Goal: Information Seeking & Learning: Learn about a topic

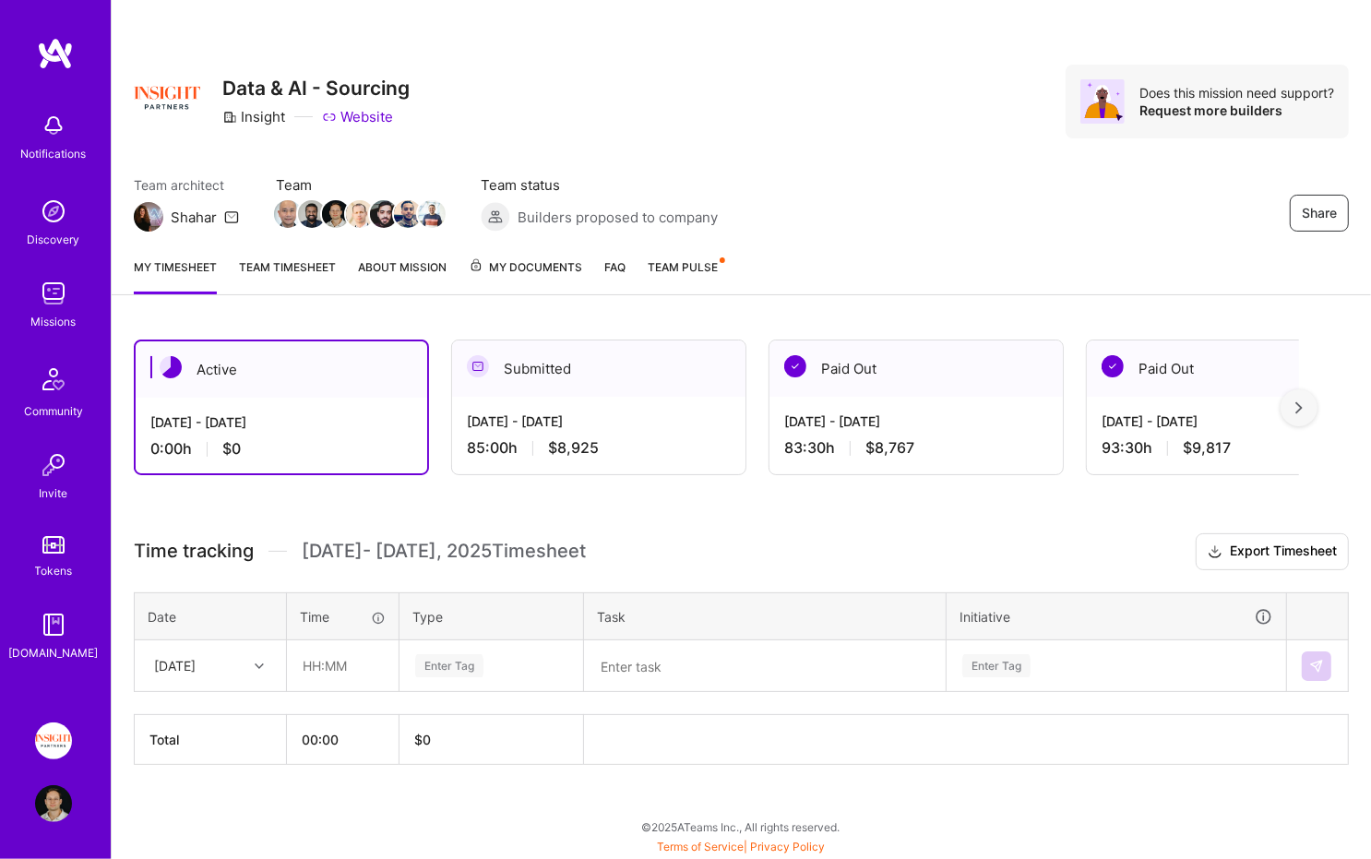
click at [666, 254] on div "My timesheet Team timesheet About Mission My Documents FAQ Team Pulse" at bounding box center [741, 269] width 1259 height 53
click at [666, 284] on link "Team Pulse" at bounding box center [686, 275] width 76 height 37
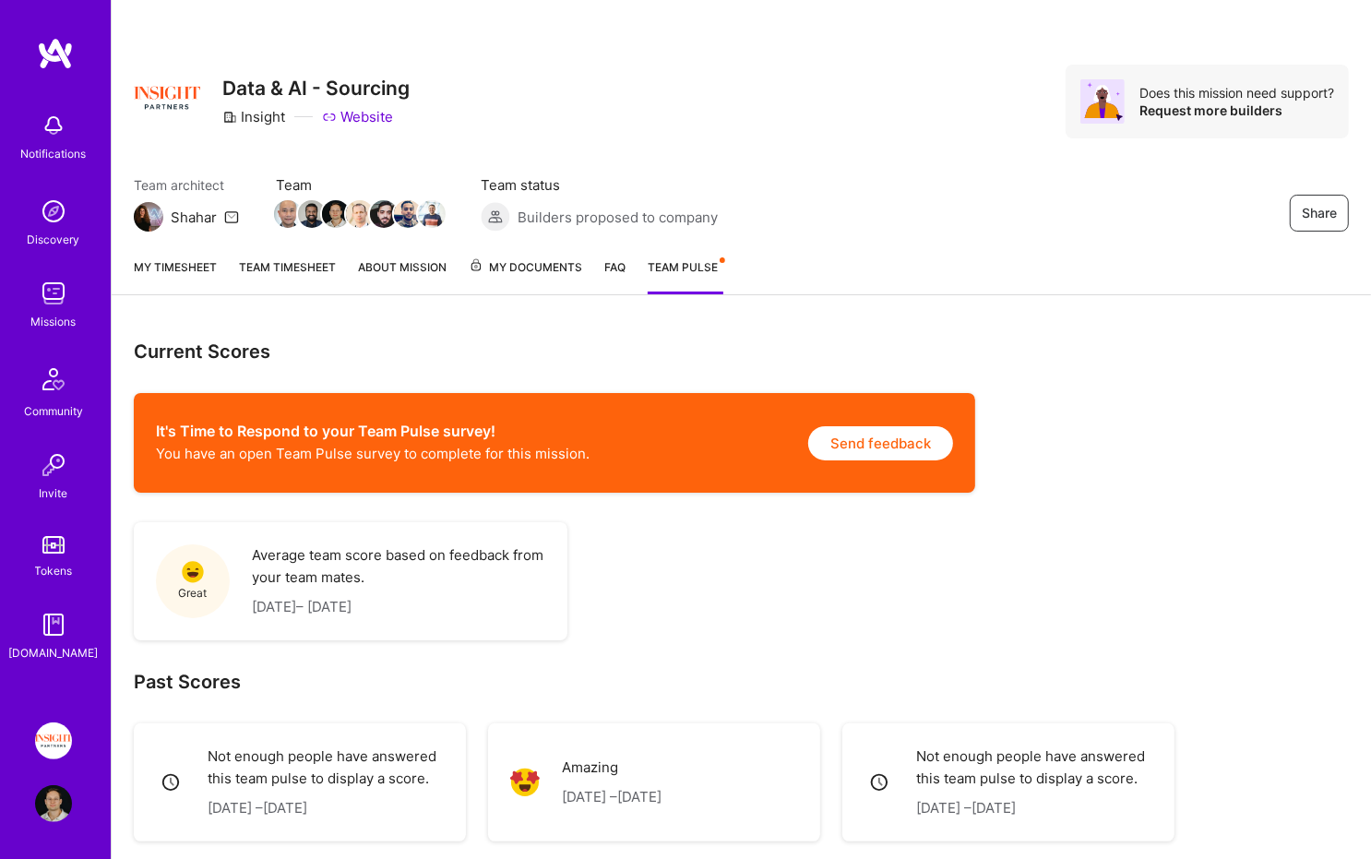
scroll to position [25, 0]
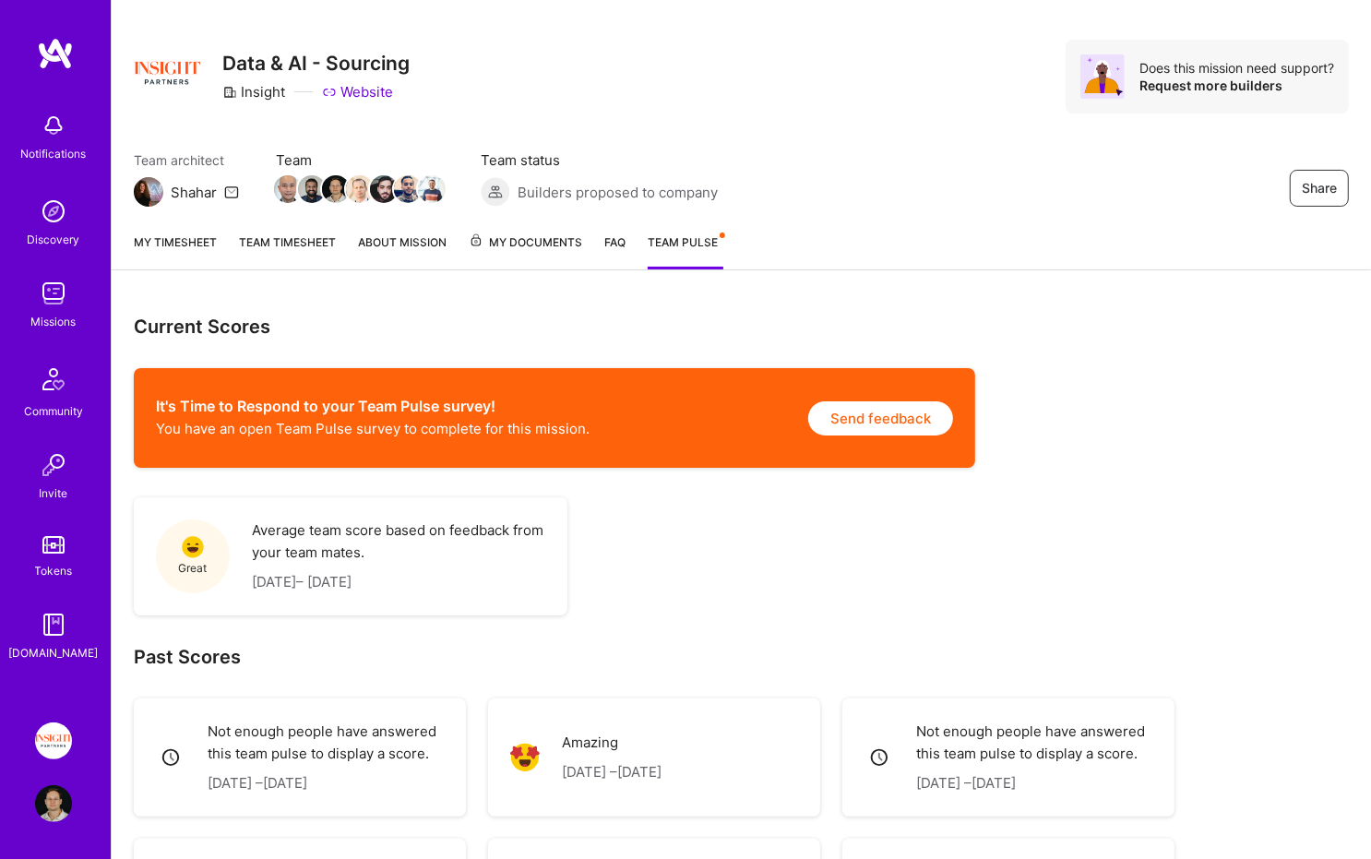
click at [268, 235] on link "Team timesheet" at bounding box center [287, 250] width 97 height 37
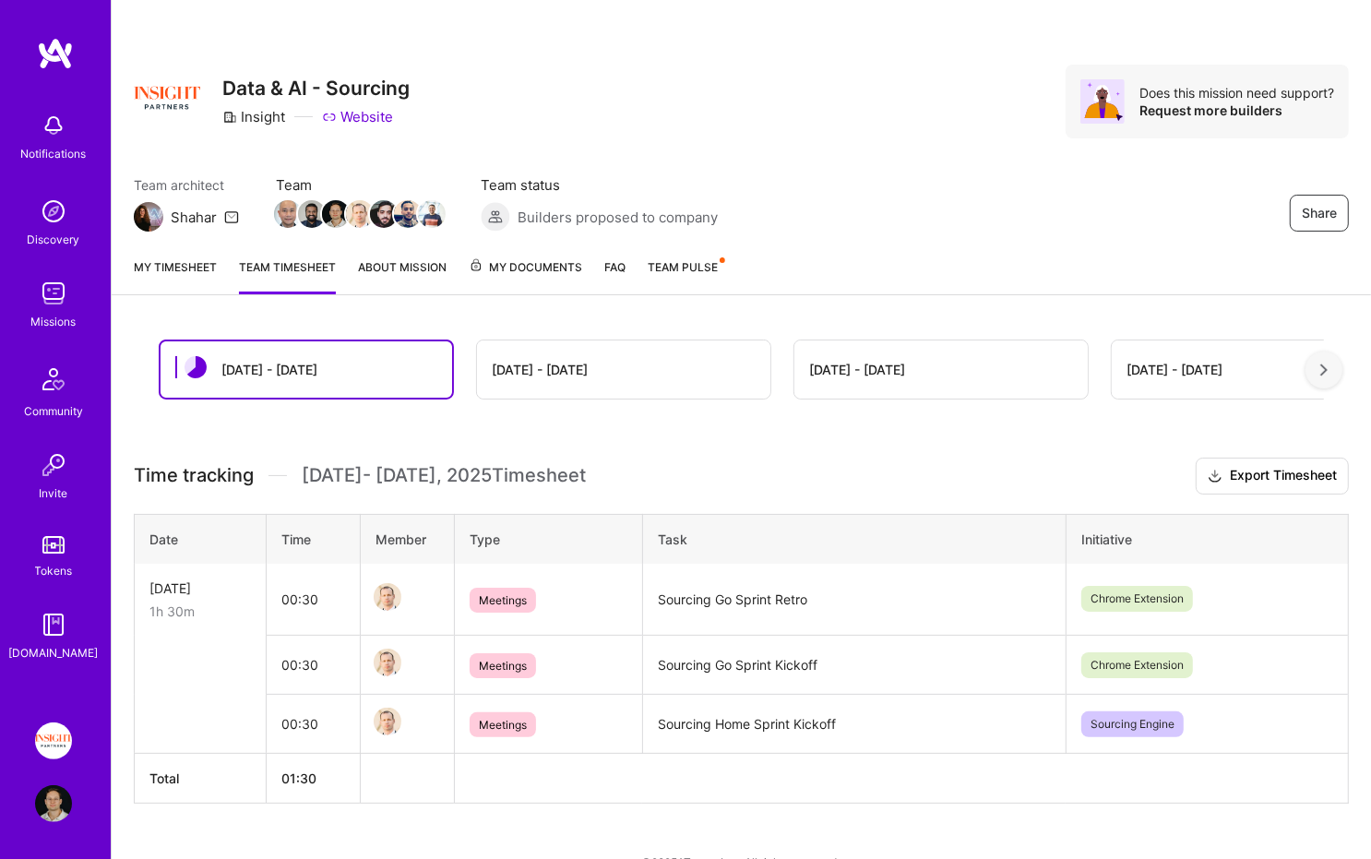
click at [598, 369] on div "Sep 1 - Sep 15" at bounding box center [623, 369] width 293 height 58
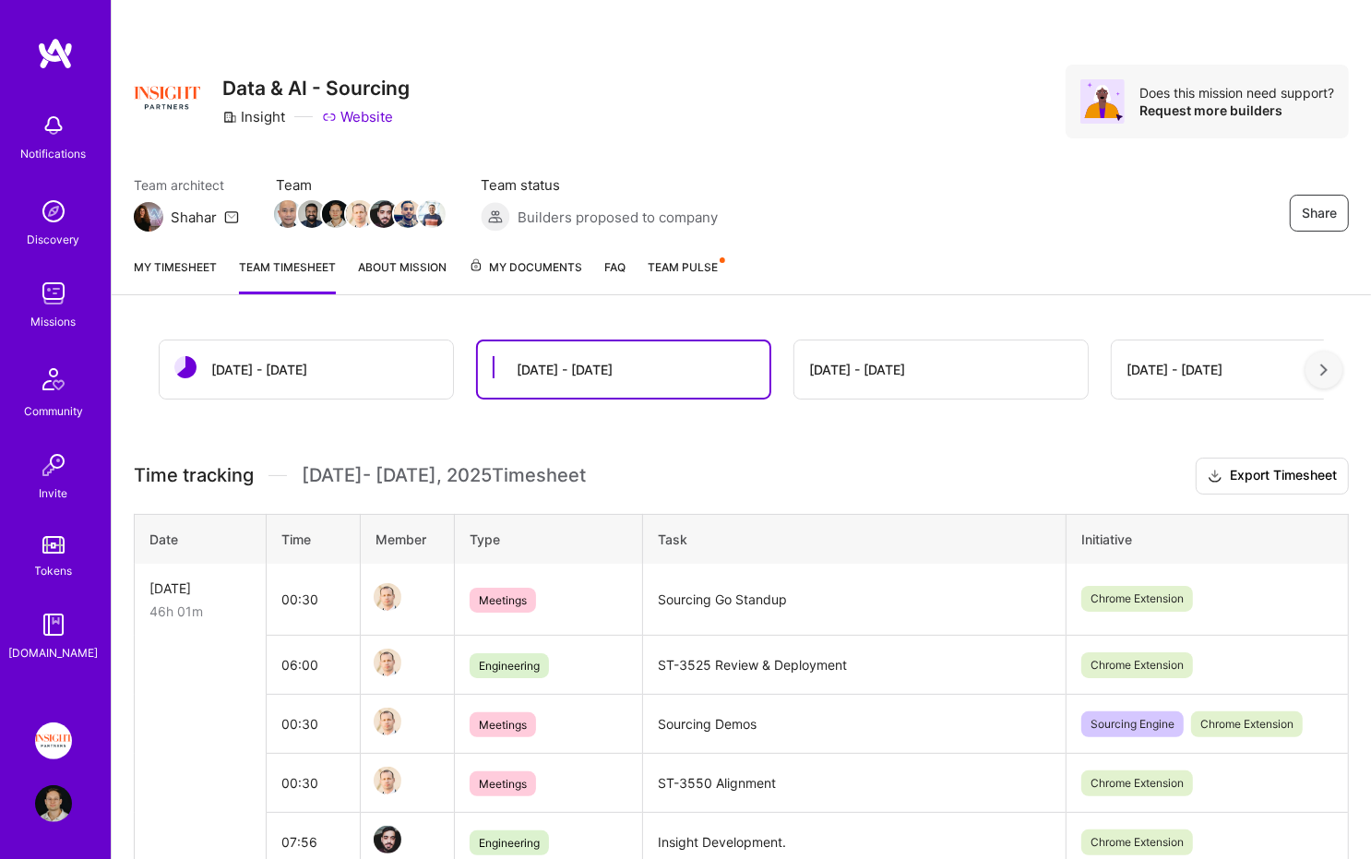
click at [67, 58] on img at bounding box center [55, 53] width 37 height 33
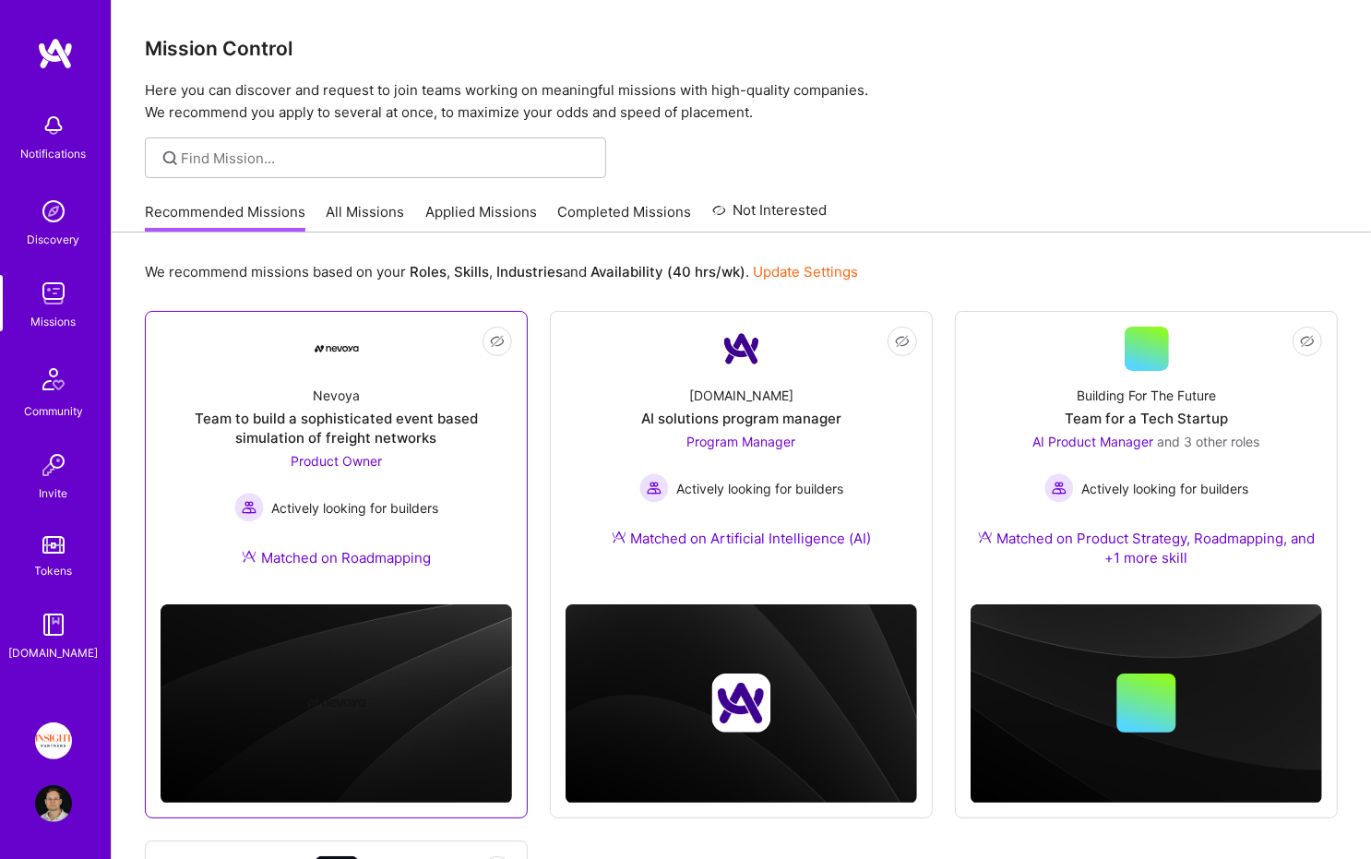
click at [457, 462] on div "Nevoya Team to build a sophisticated event based simulation of freight networks…" at bounding box center [336, 480] width 351 height 219
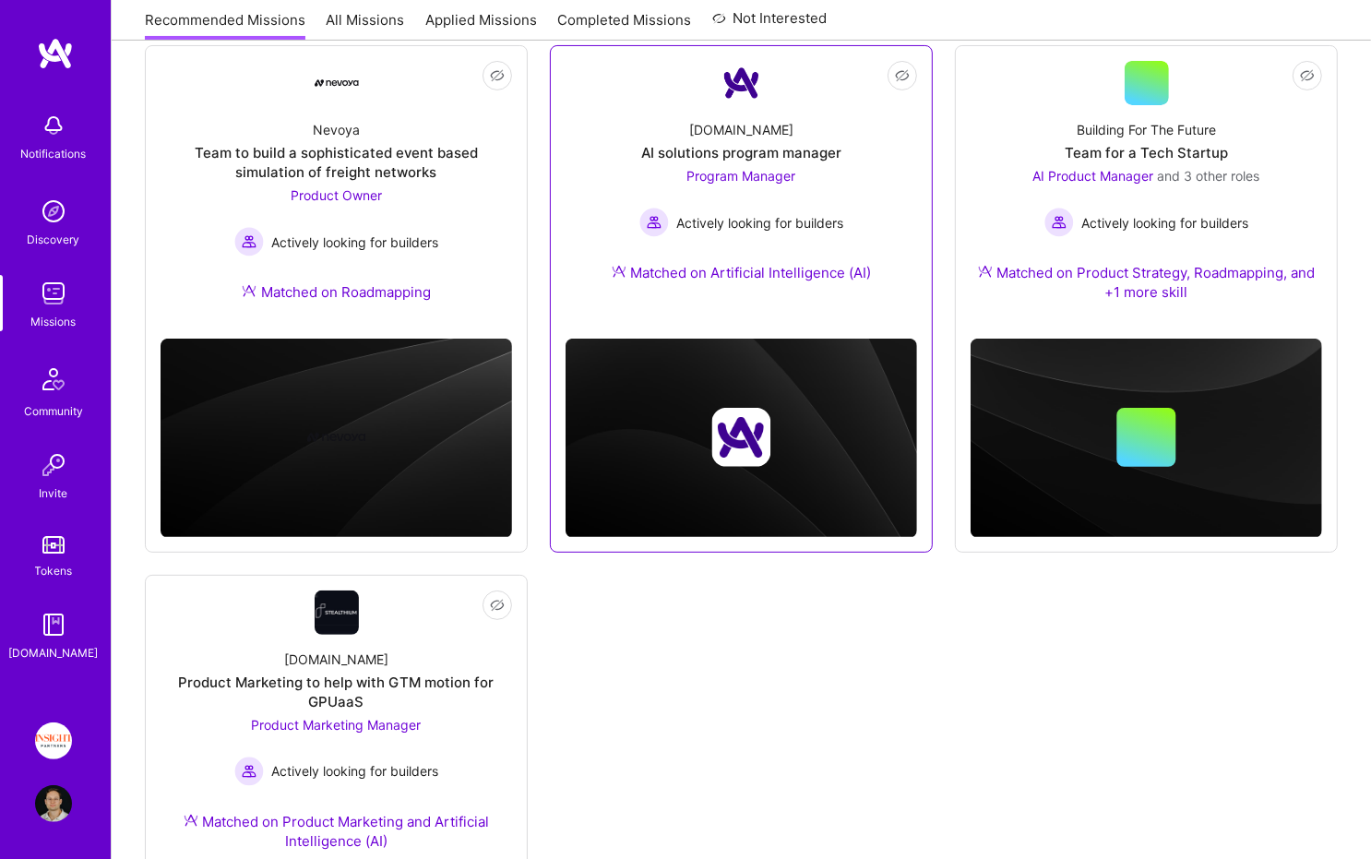
scroll to position [278, 0]
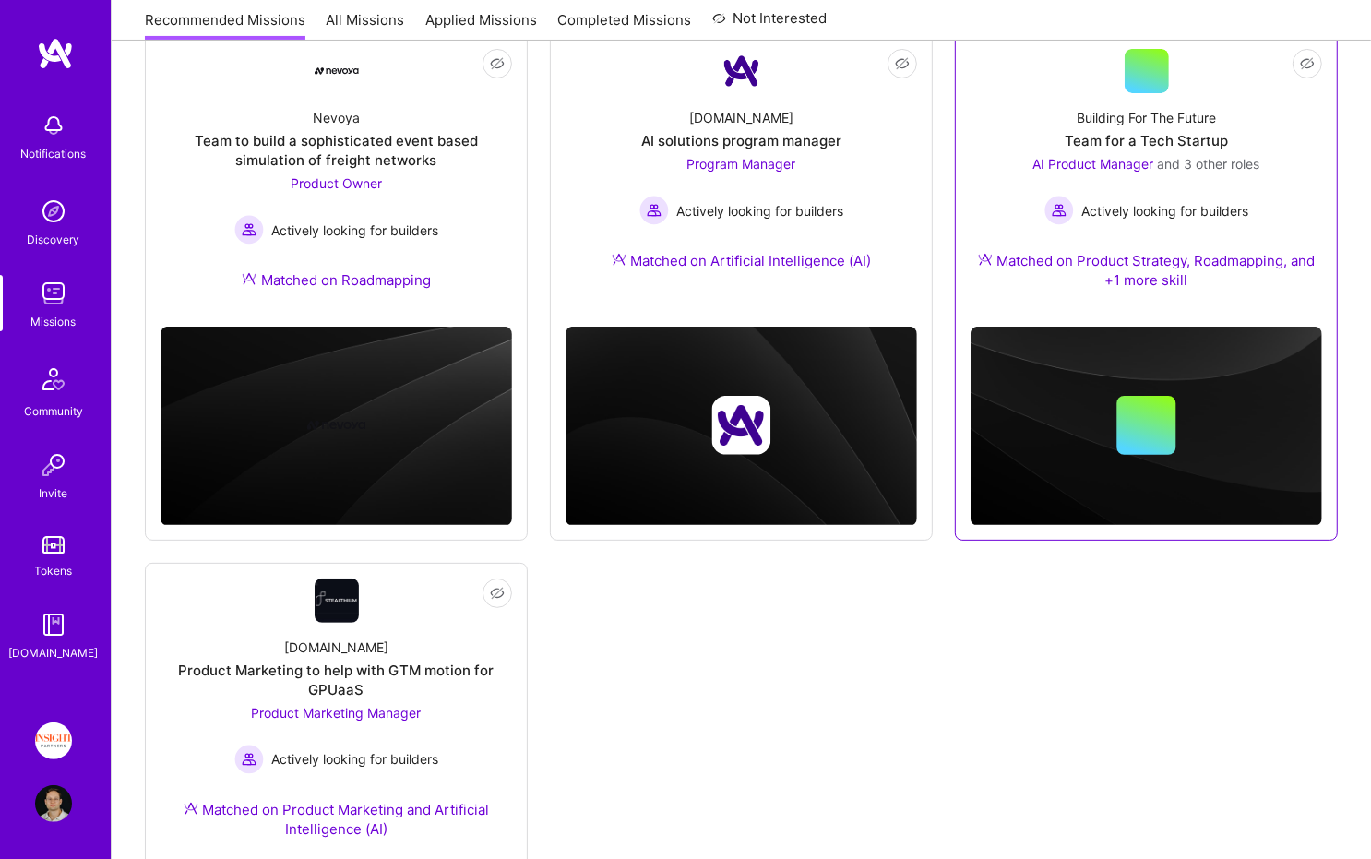
click at [996, 123] on div "Building For The Future Team for a Tech Startup AI Product Manager and 3 other …" at bounding box center [1146, 202] width 351 height 219
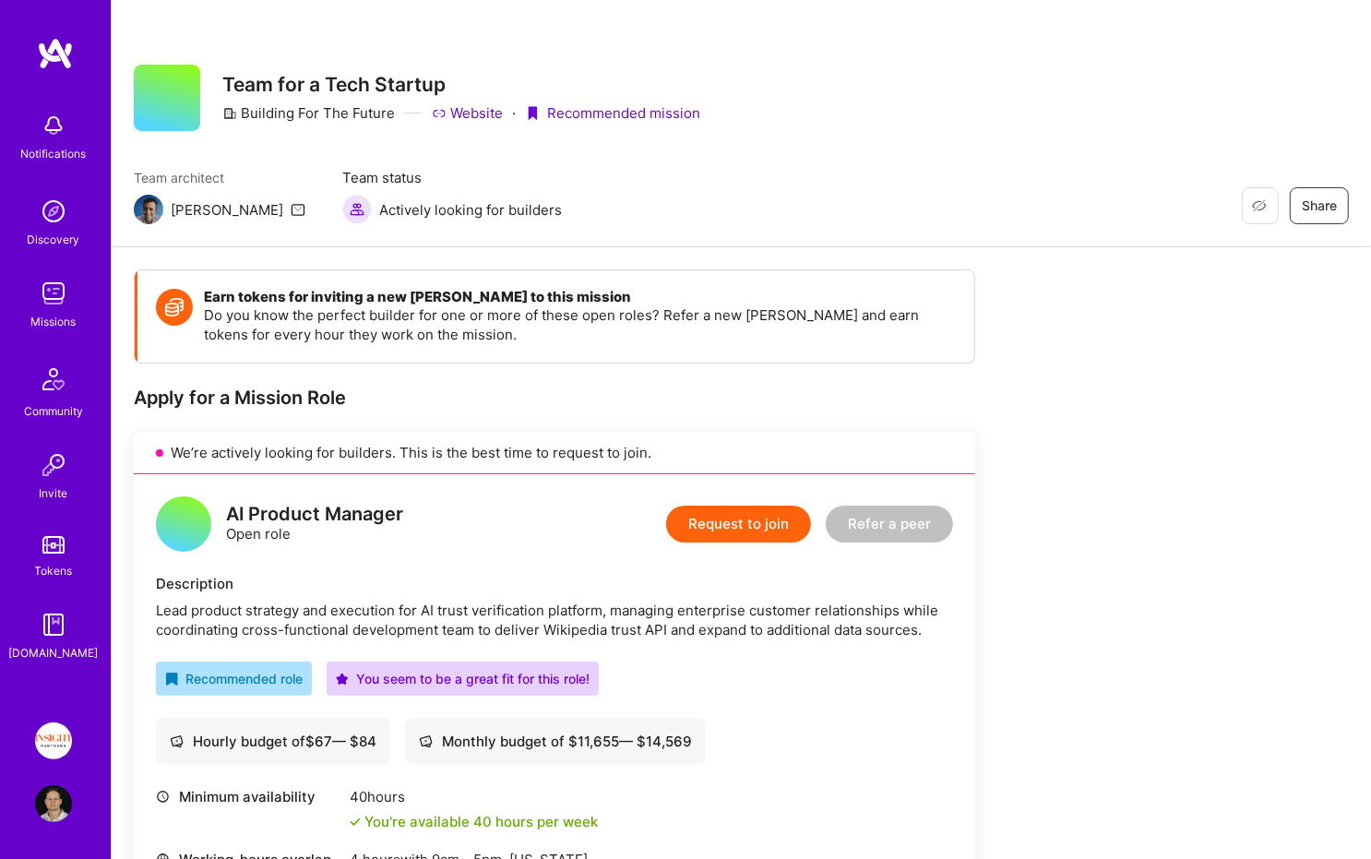
click at [71, 60] on img at bounding box center [55, 53] width 37 height 33
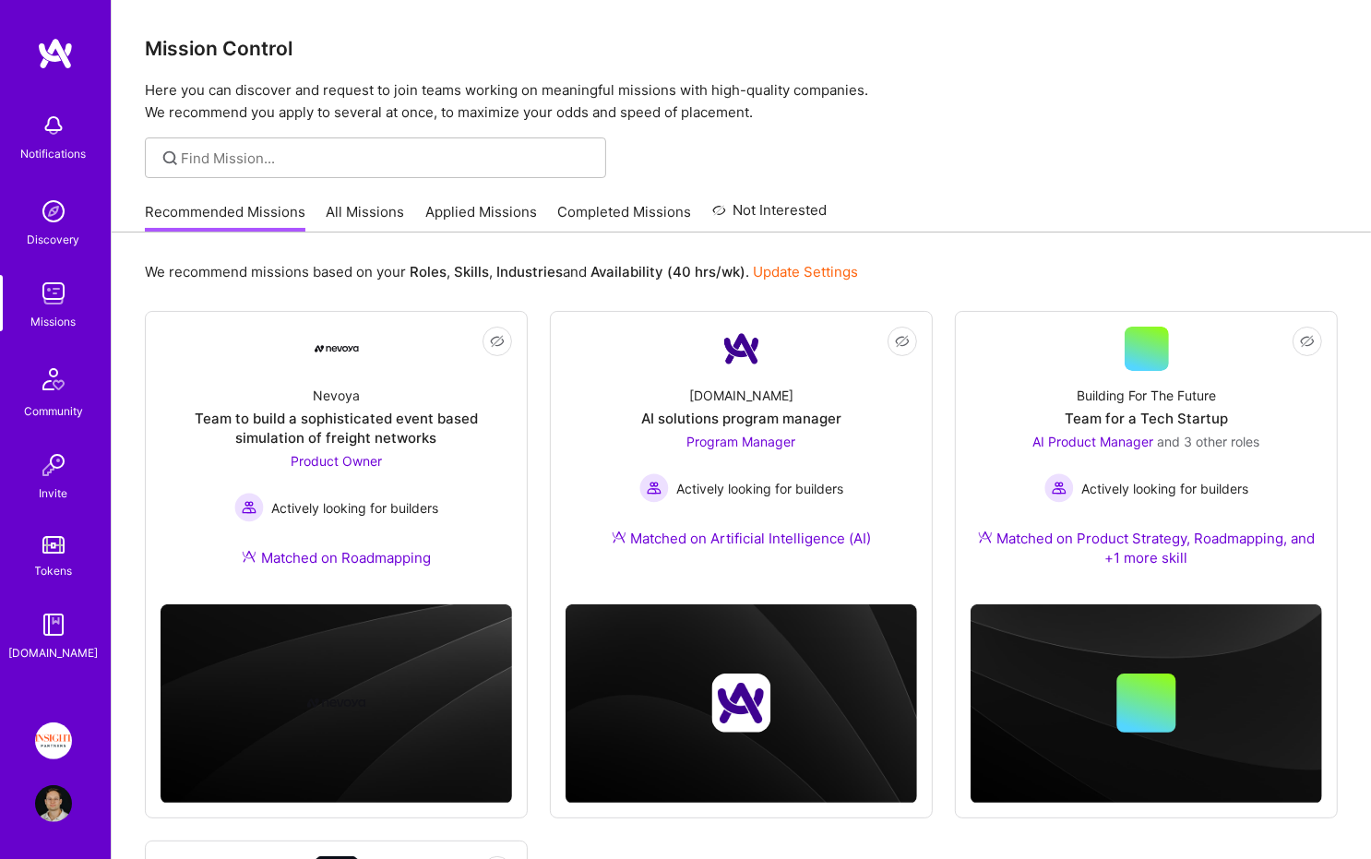
click at [321, 209] on div "Recommended Missions All Missions Applied Missions Completed Missions Not Inter…" at bounding box center [486, 212] width 683 height 40
click at [344, 206] on link "All Missions" at bounding box center [366, 217] width 78 height 30
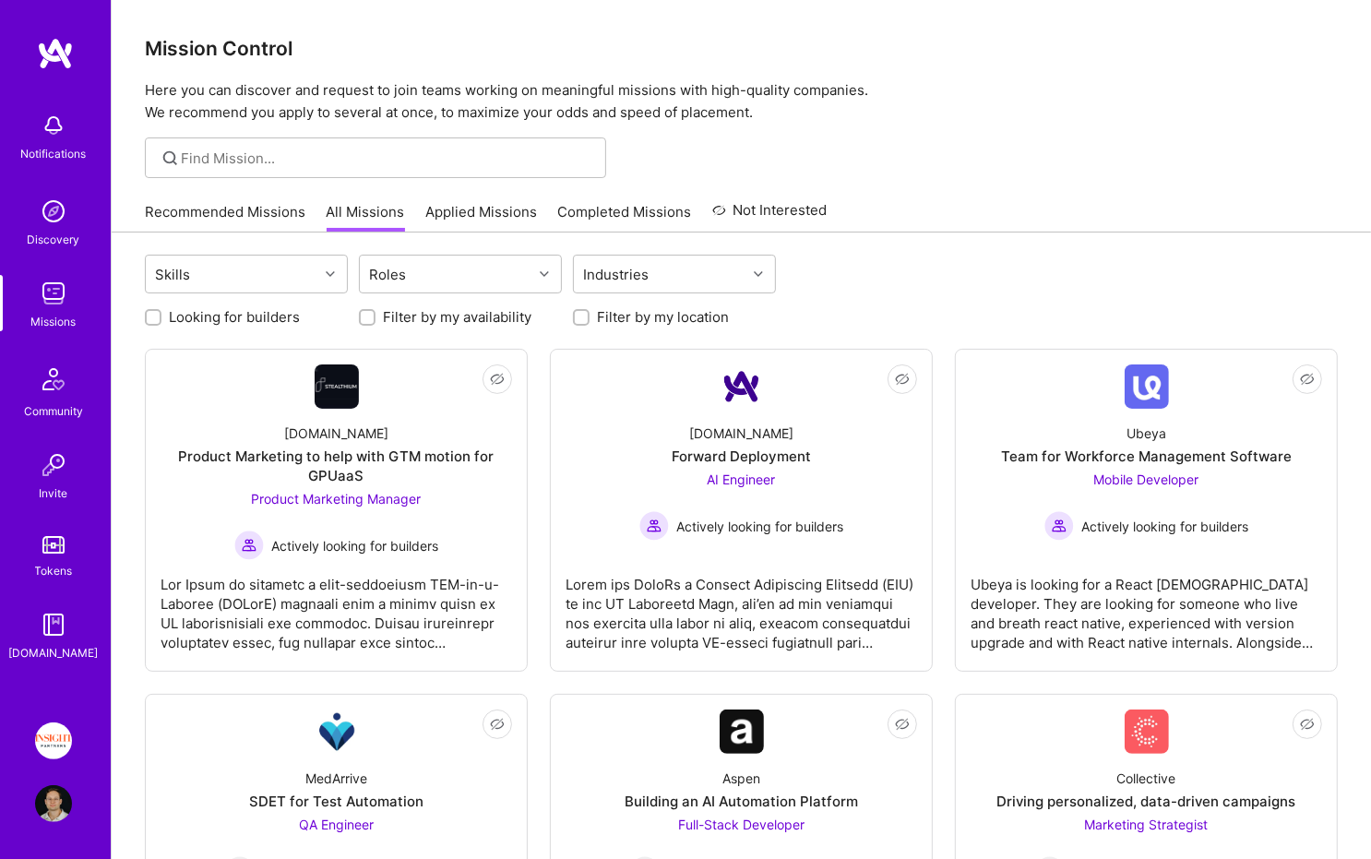
click at [203, 314] on label "Looking for builders" at bounding box center [234, 316] width 131 height 19
click at [161, 314] on input "Looking for builders" at bounding box center [155, 318] width 13 height 13
checkbox input "true"
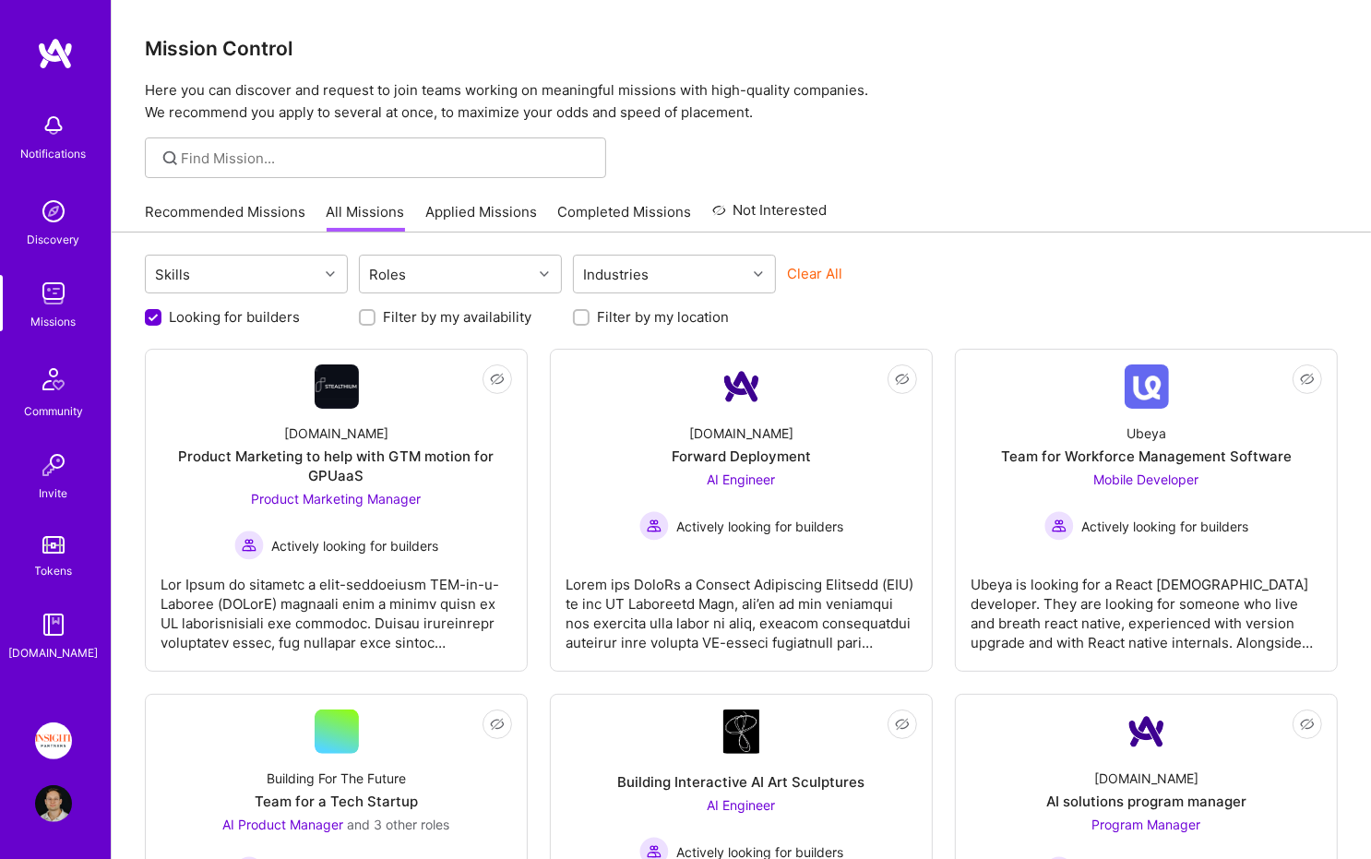
click at [82, 50] on link at bounding box center [55, 53] width 111 height 33
